Goal: Transaction & Acquisition: Subscribe to service/newsletter

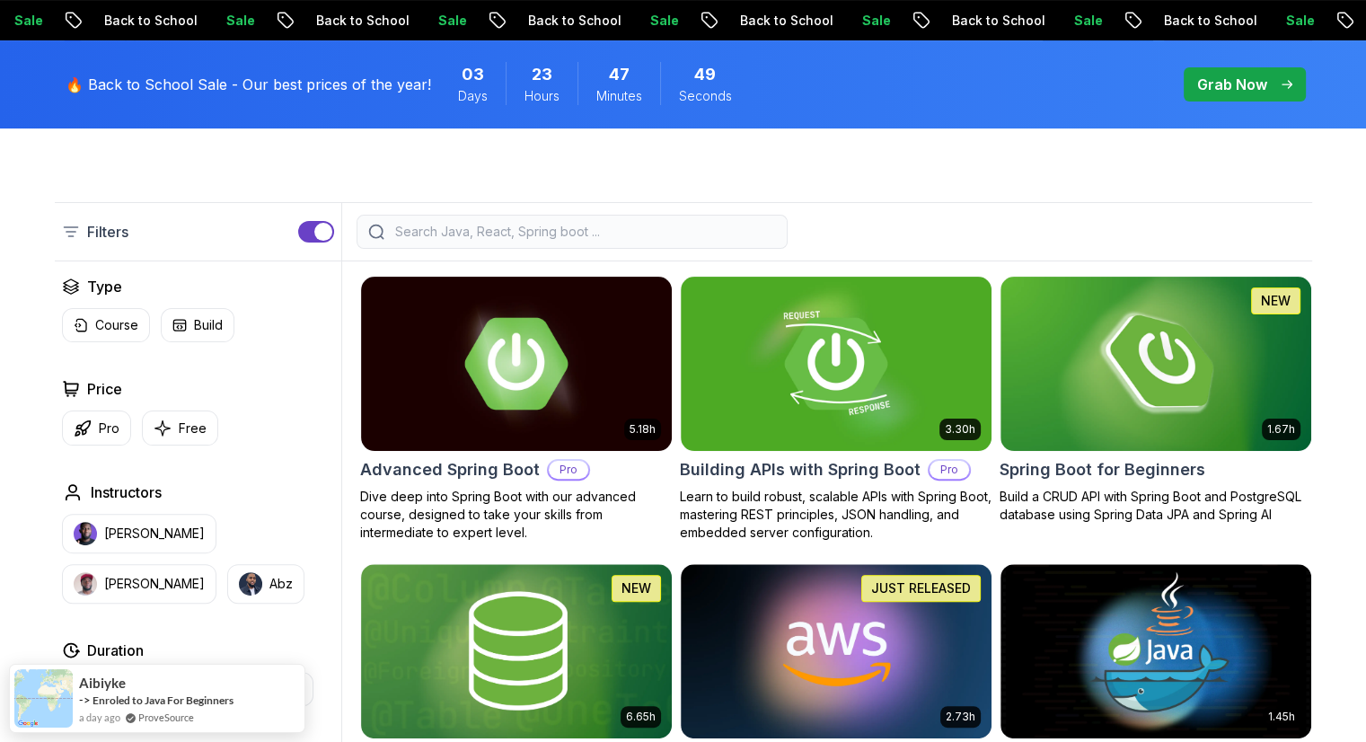
scroll to position [395, 0]
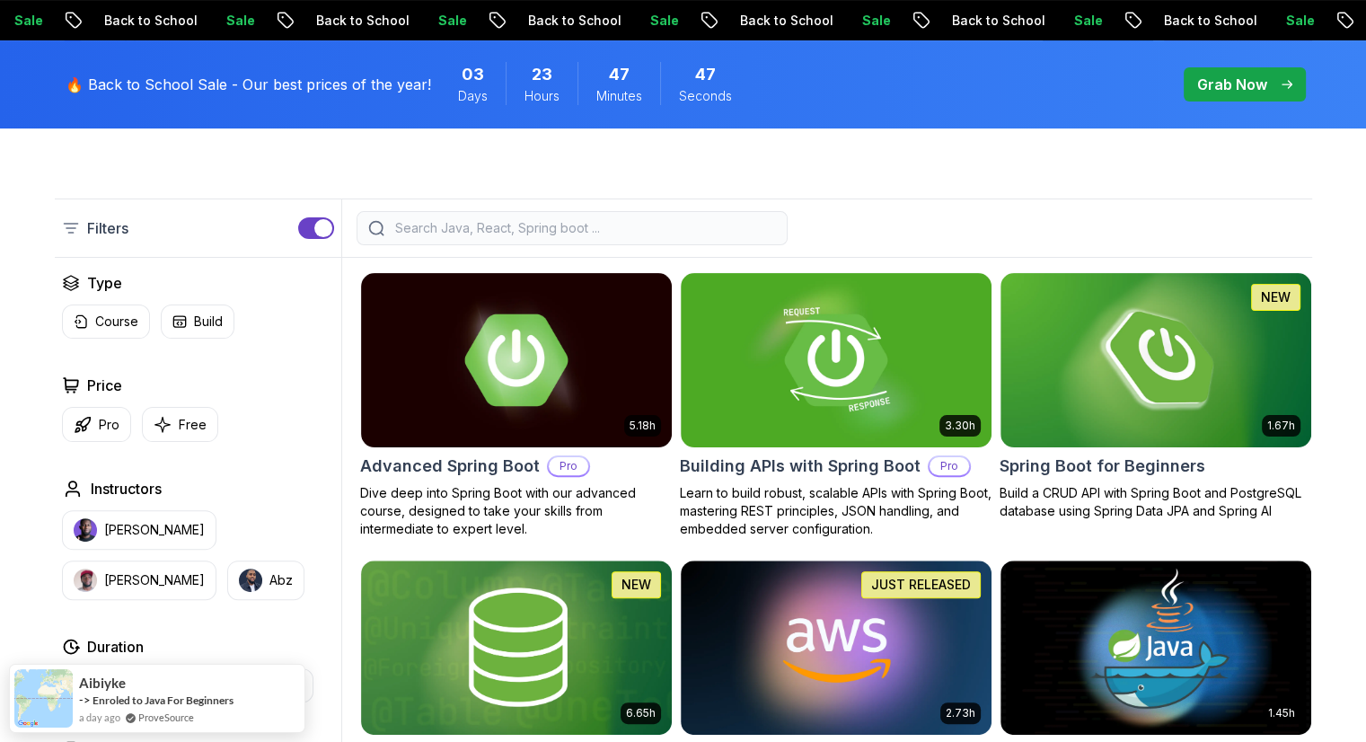
click at [309, 226] on button "button" at bounding box center [316, 228] width 36 height 22
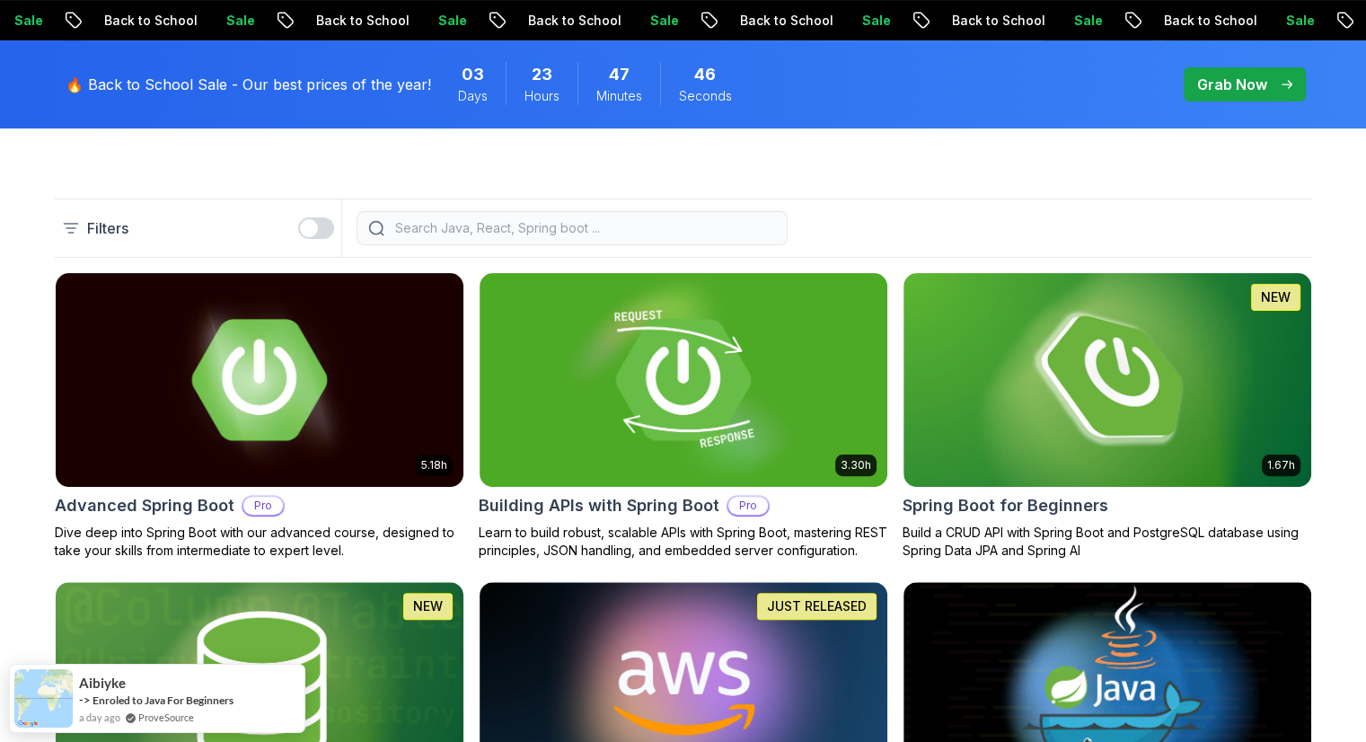
click at [309, 226] on div "button" at bounding box center [309, 228] width 18 height 18
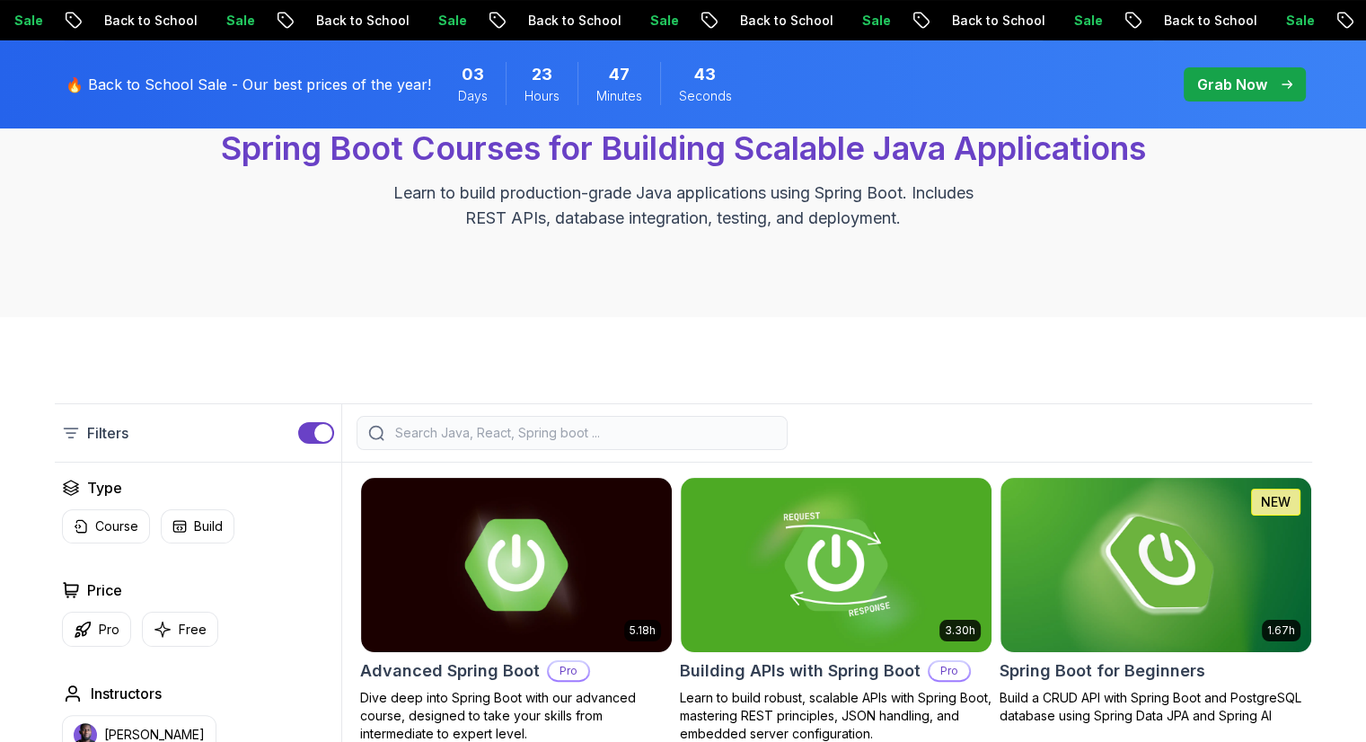
scroll to position [0, 0]
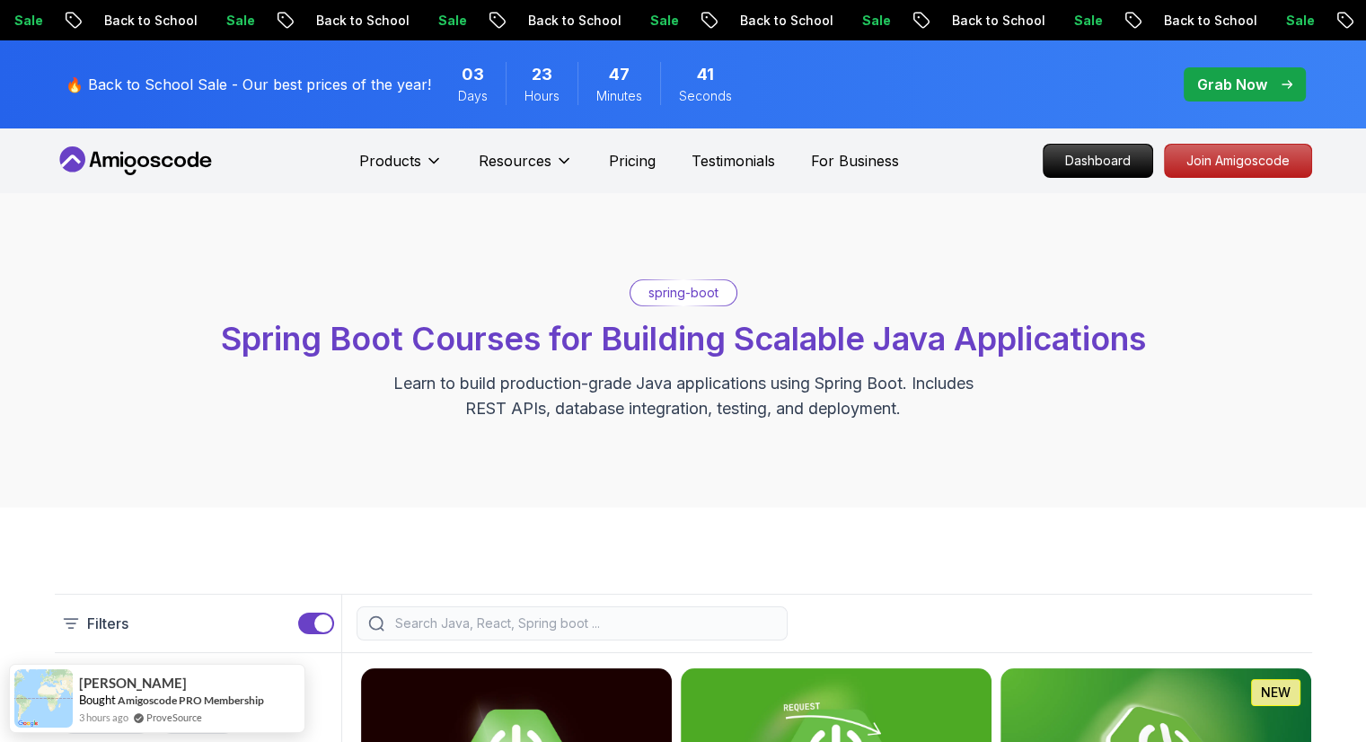
click at [848, 19] on p "Sale" at bounding box center [876, 21] width 57 height 18
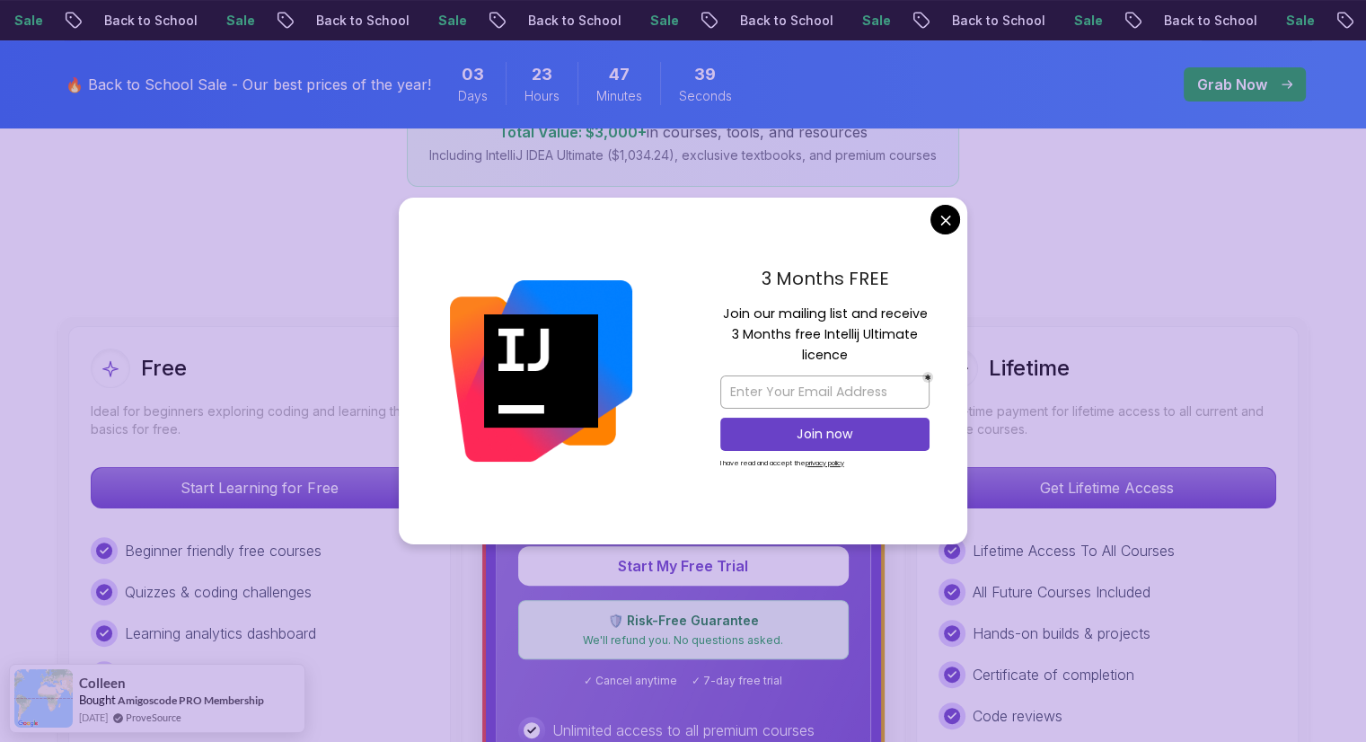
scroll to position [343, 0]
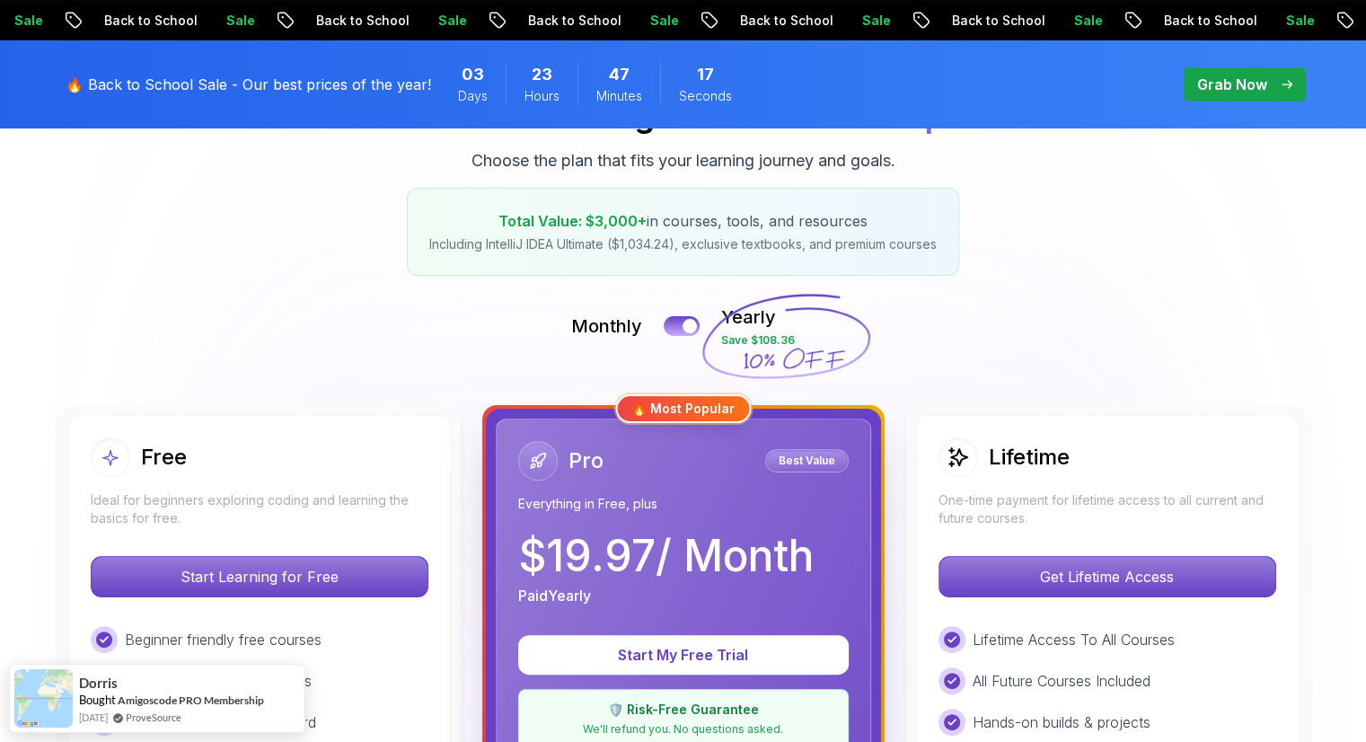
scroll to position [254, 0]
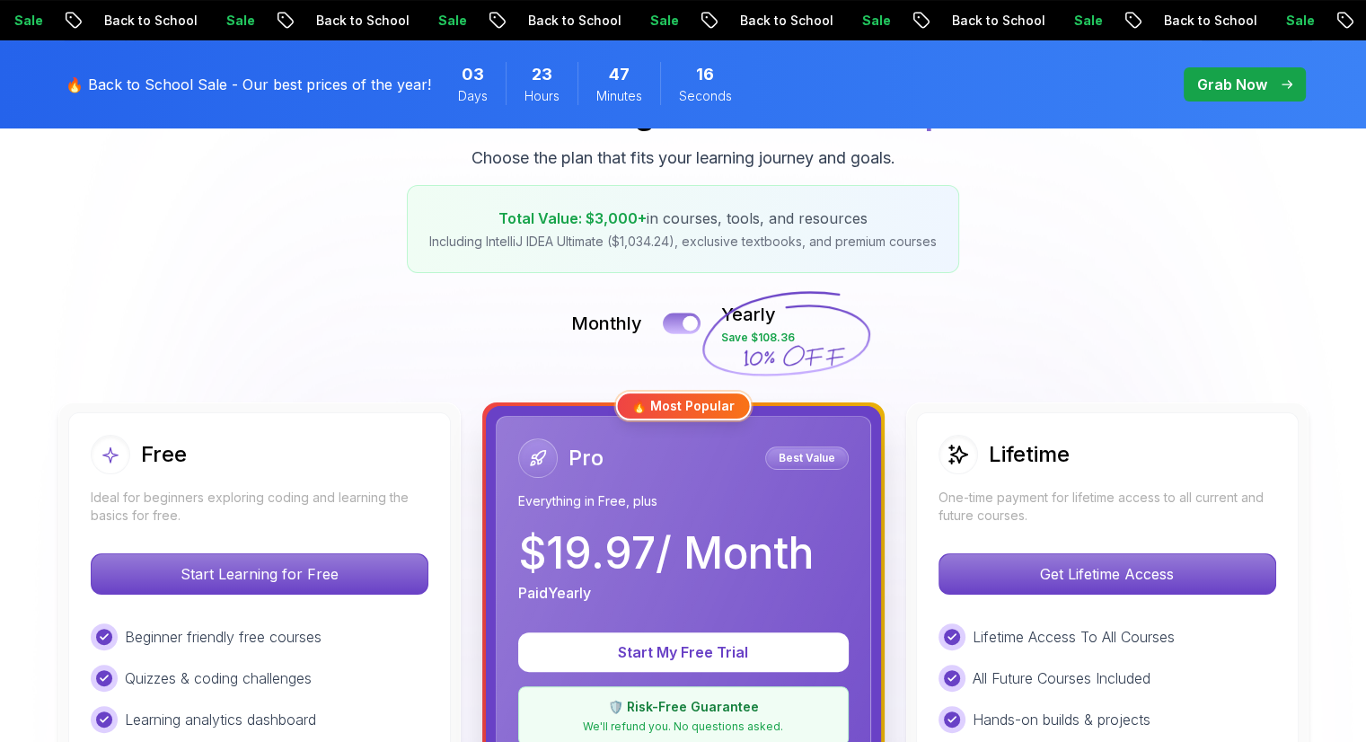
click at [672, 317] on button at bounding box center [682, 323] width 38 height 21
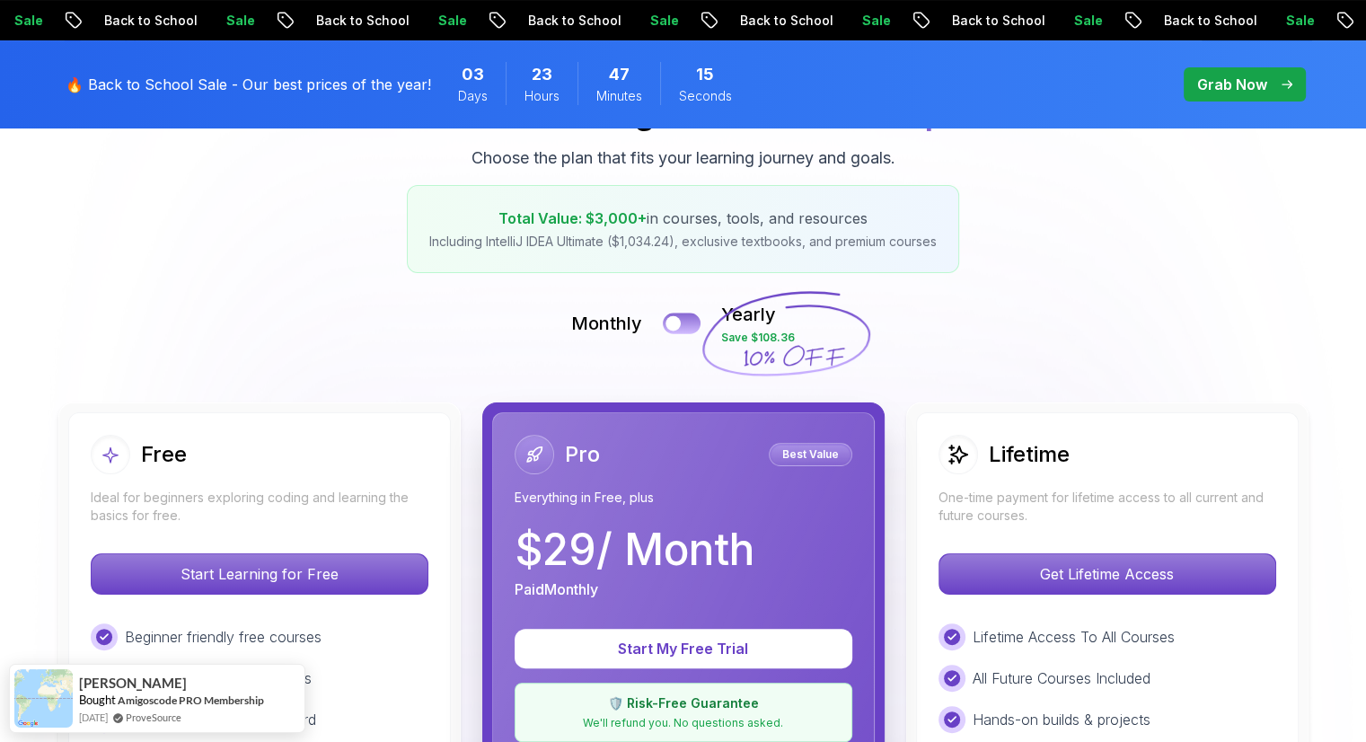
click at [672, 317] on div at bounding box center [672, 323] width 15 height 15
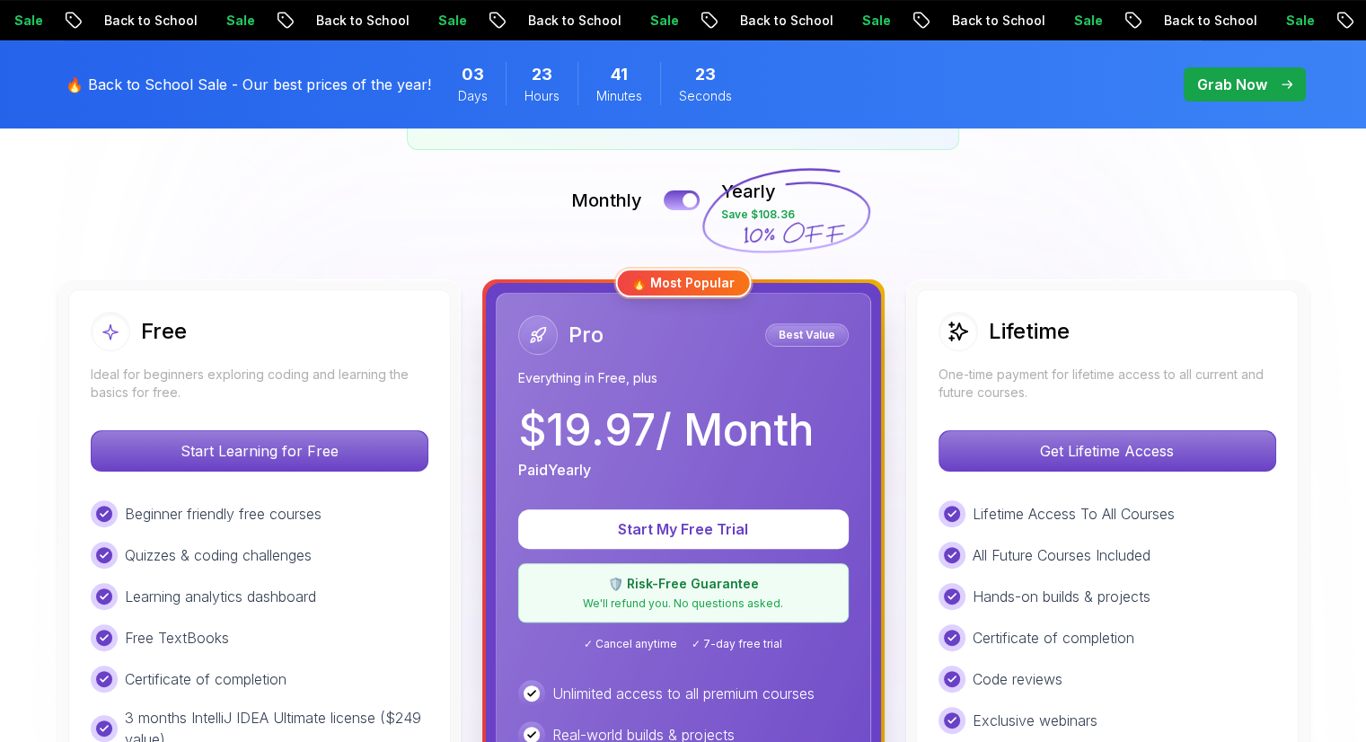
scroll to position [377, 0]
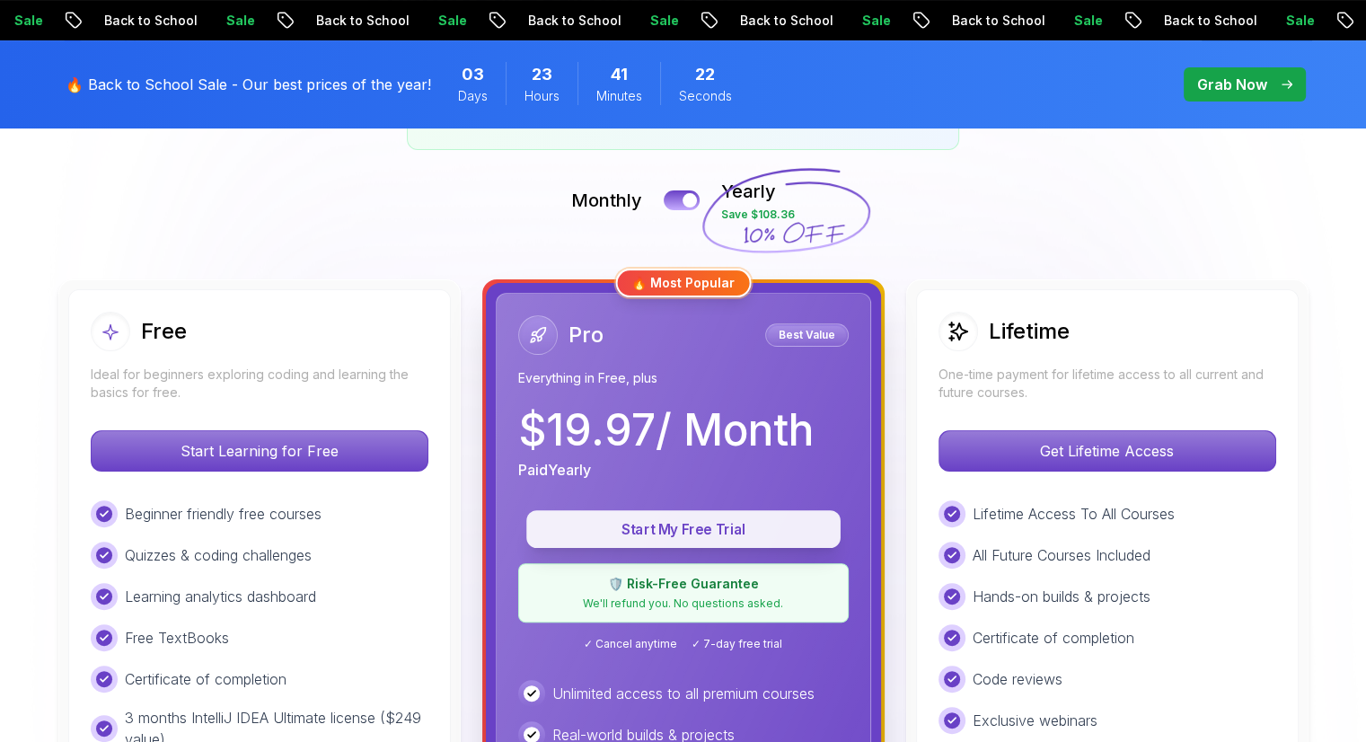
click at [751, 531] on p "Start My Free Trial" at bounding box center [683, 529] width 273 height 21
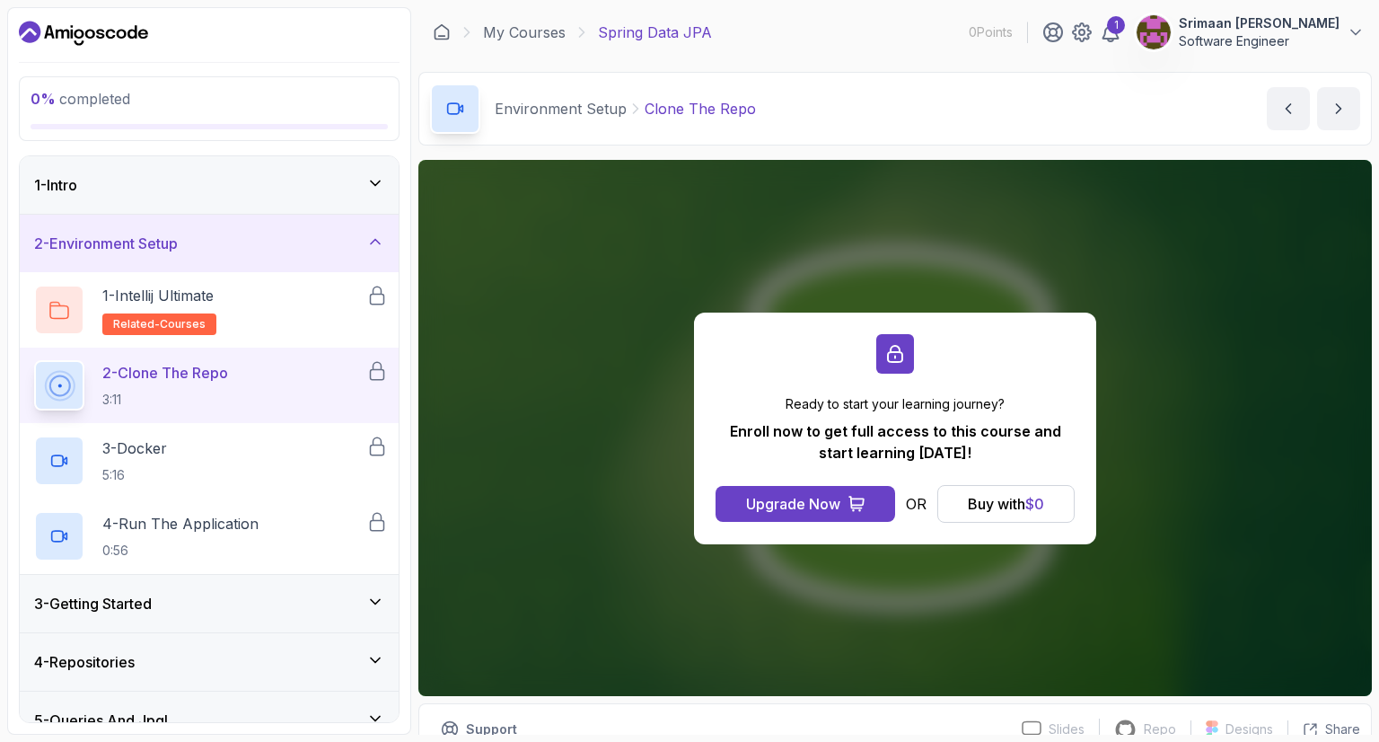
scroll to position [462, 0]
